Goal: Find specific page/section: Find specific page/section

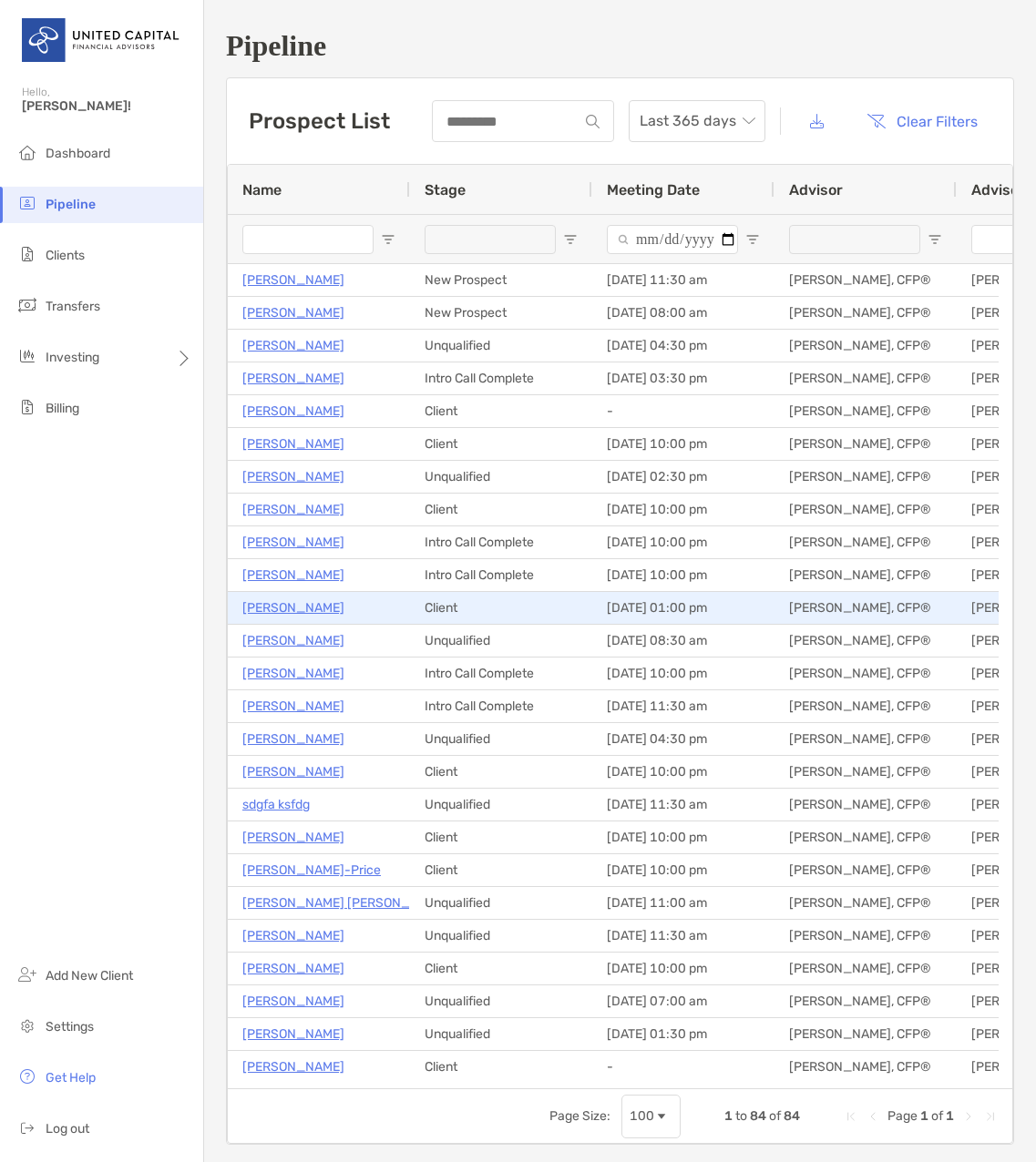
click at [309, 611] on p "[PERSON_NAME]" at bounding box center [292, 608] width 102 height 23
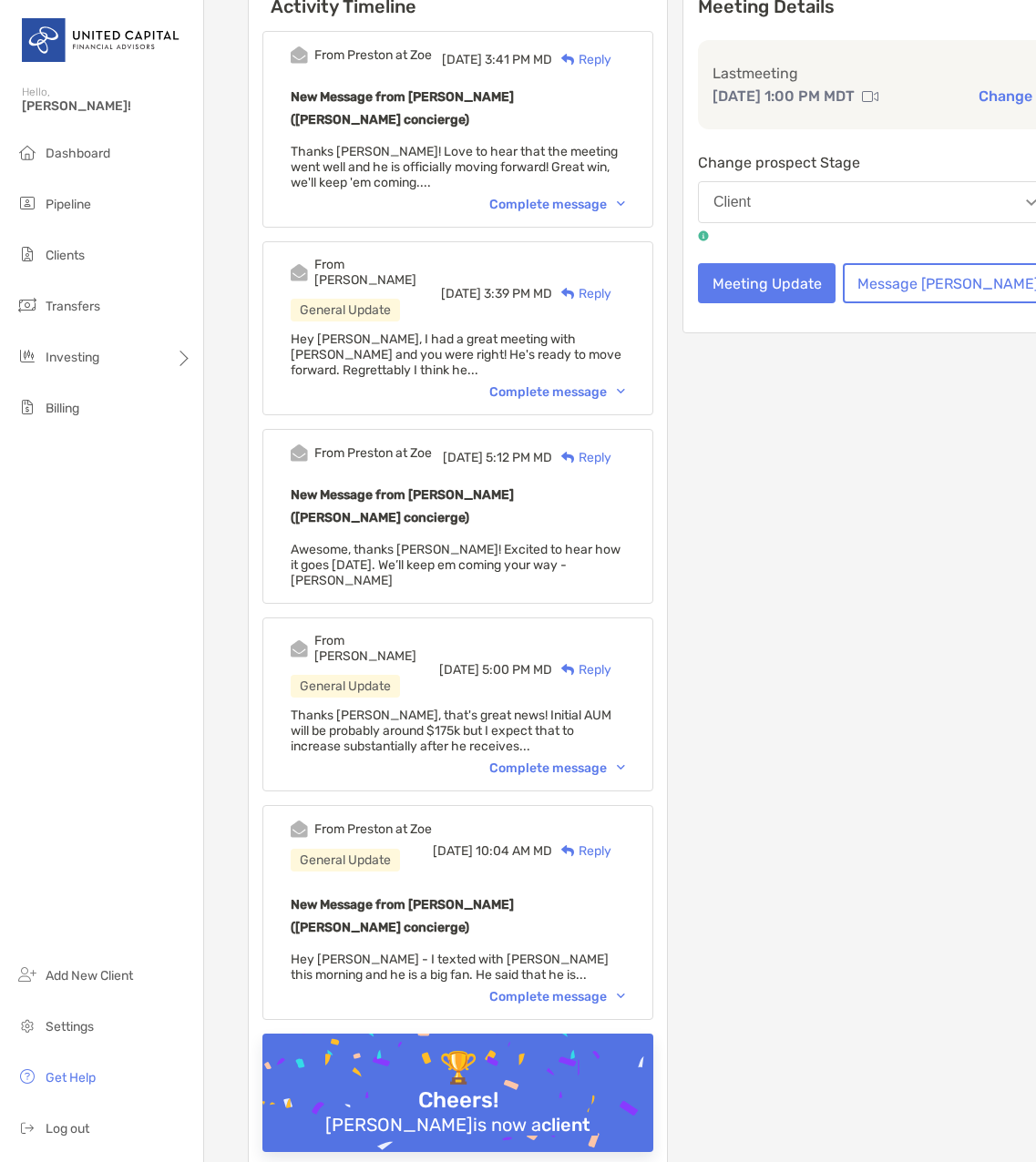
scroll to position [182, 0]
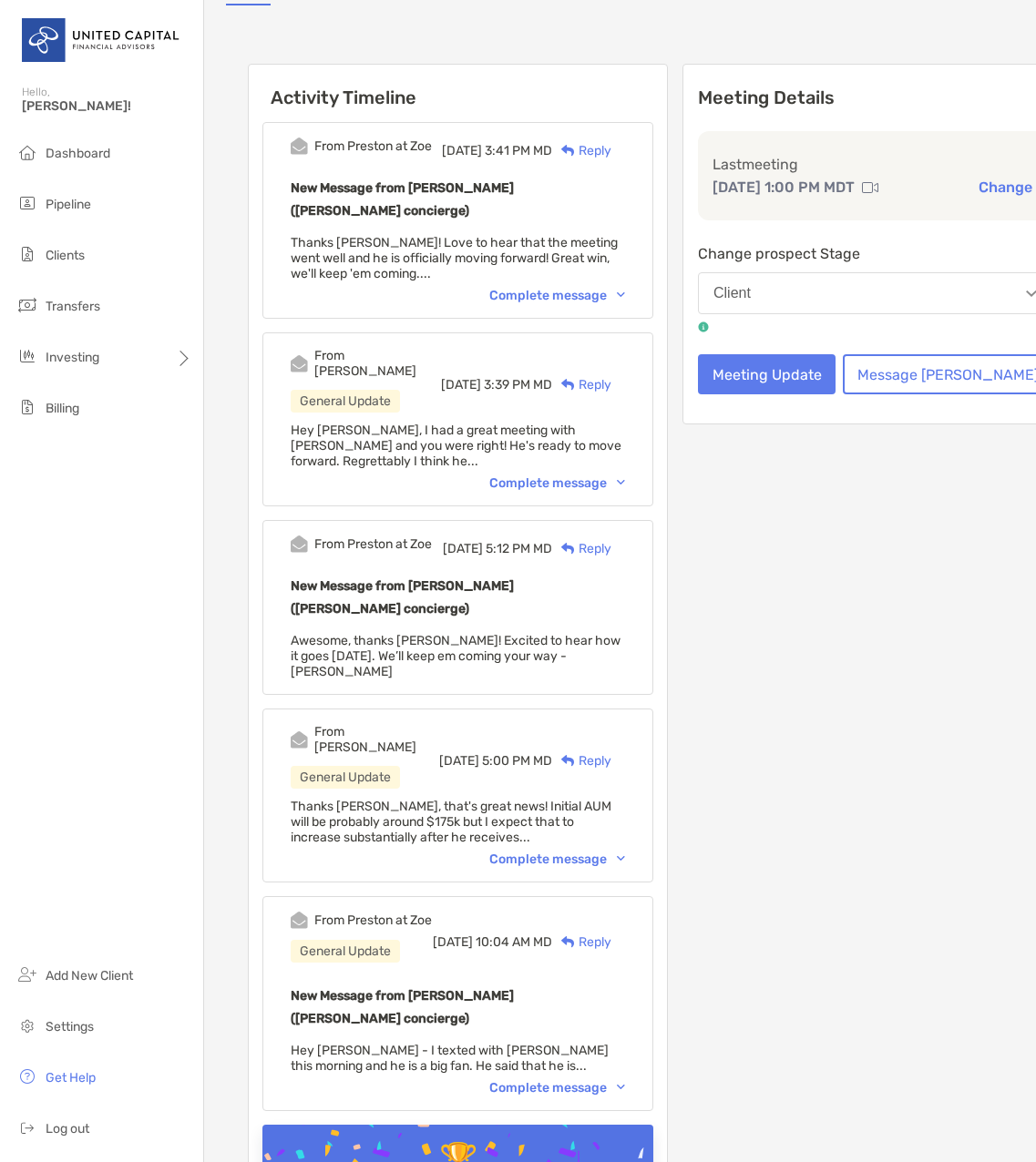
click at [623, 488] on div "Complete message" at bounding box center [556, 484] width 136 height 16
